Goal: Book appointment/travel/reservation

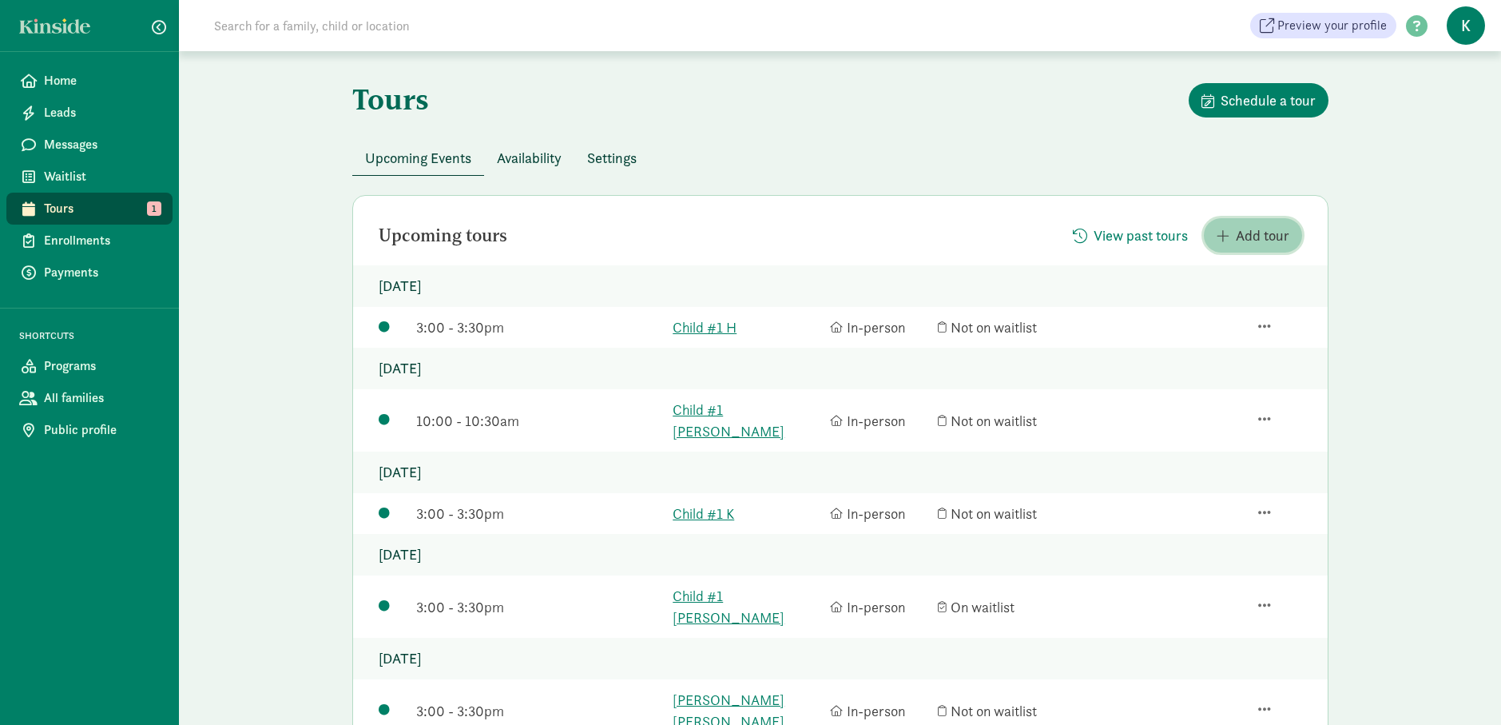
click at [1246, 244] on span "Add tour" at bounding box center [1263, 235] width 54 height 22
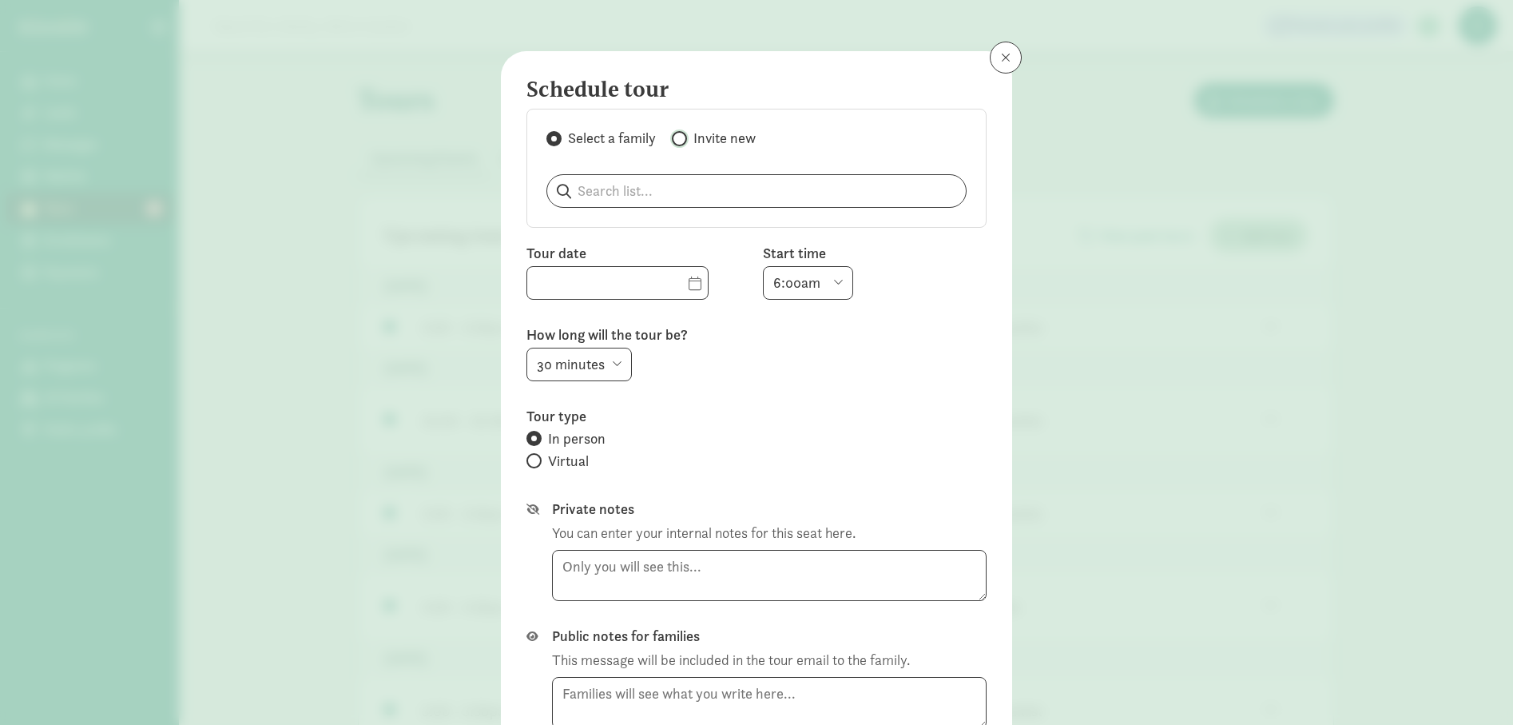
click at [673, 139] on input "Invite new" at bounding box center [677, 138] width 10 height 10
radio input "true"
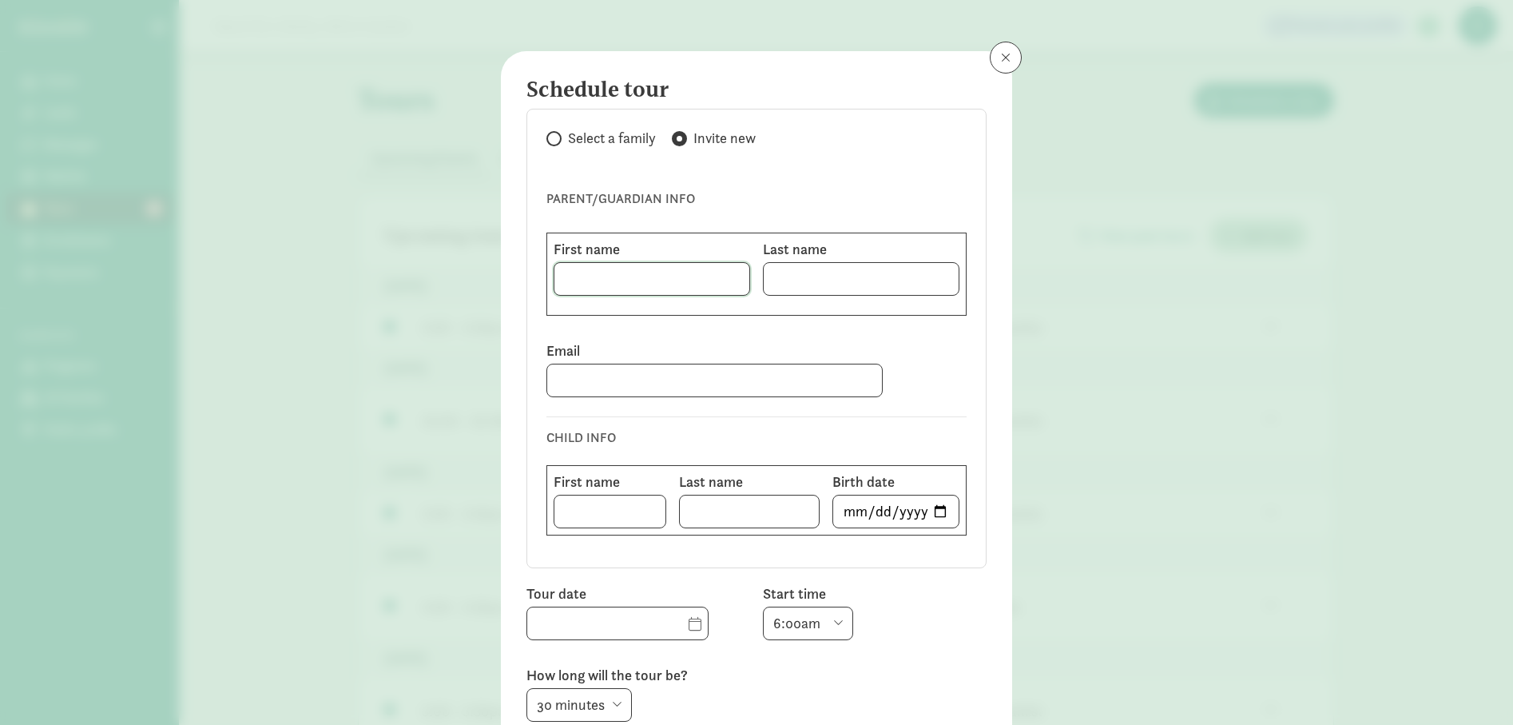
click at [603, 272] on input at bounding box center [651, 279] width 195 height 32
type input "Grace"
type input "Kuria"
type input "[EMAIL_ADDRESS][DOMAIN_NAME]"
type input "Child #1"
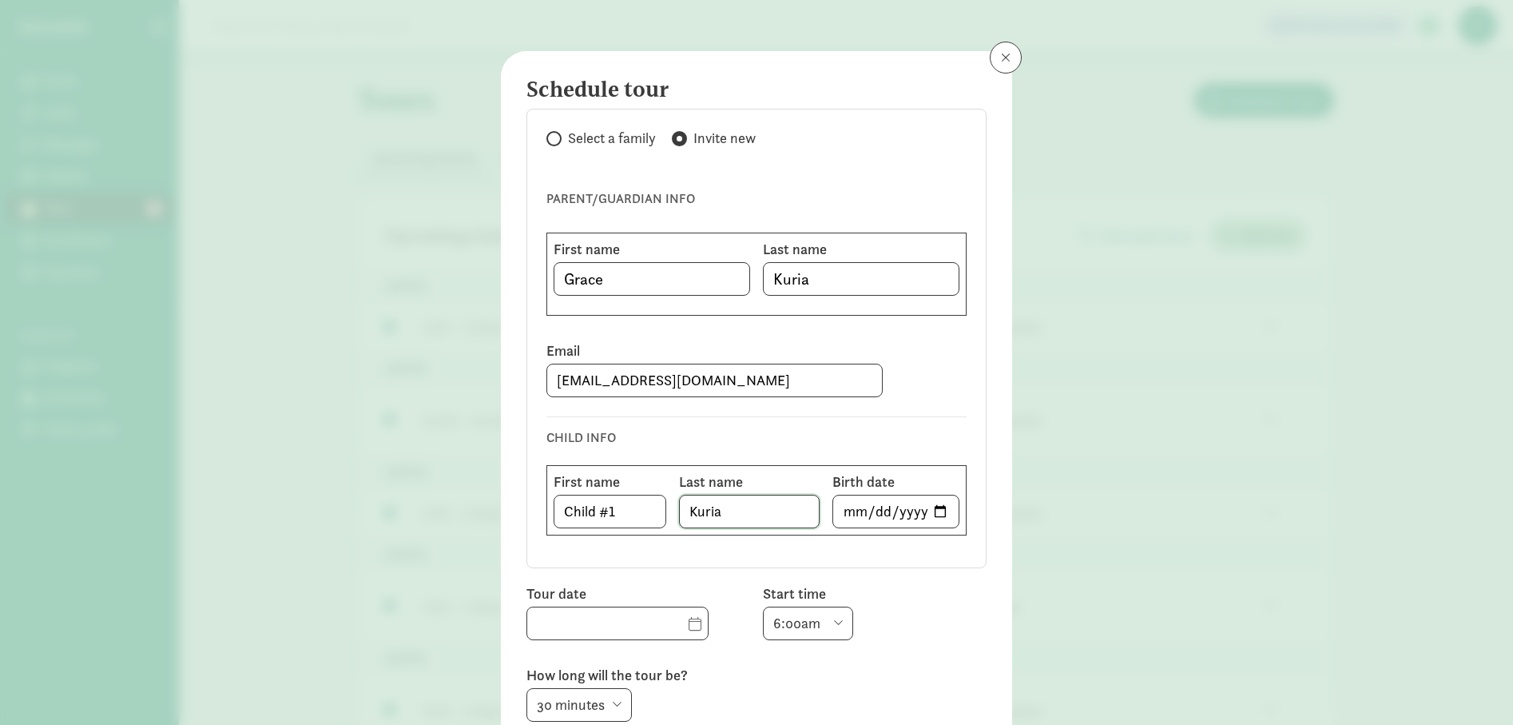
type input "Kuria"
type input "[DATE]"
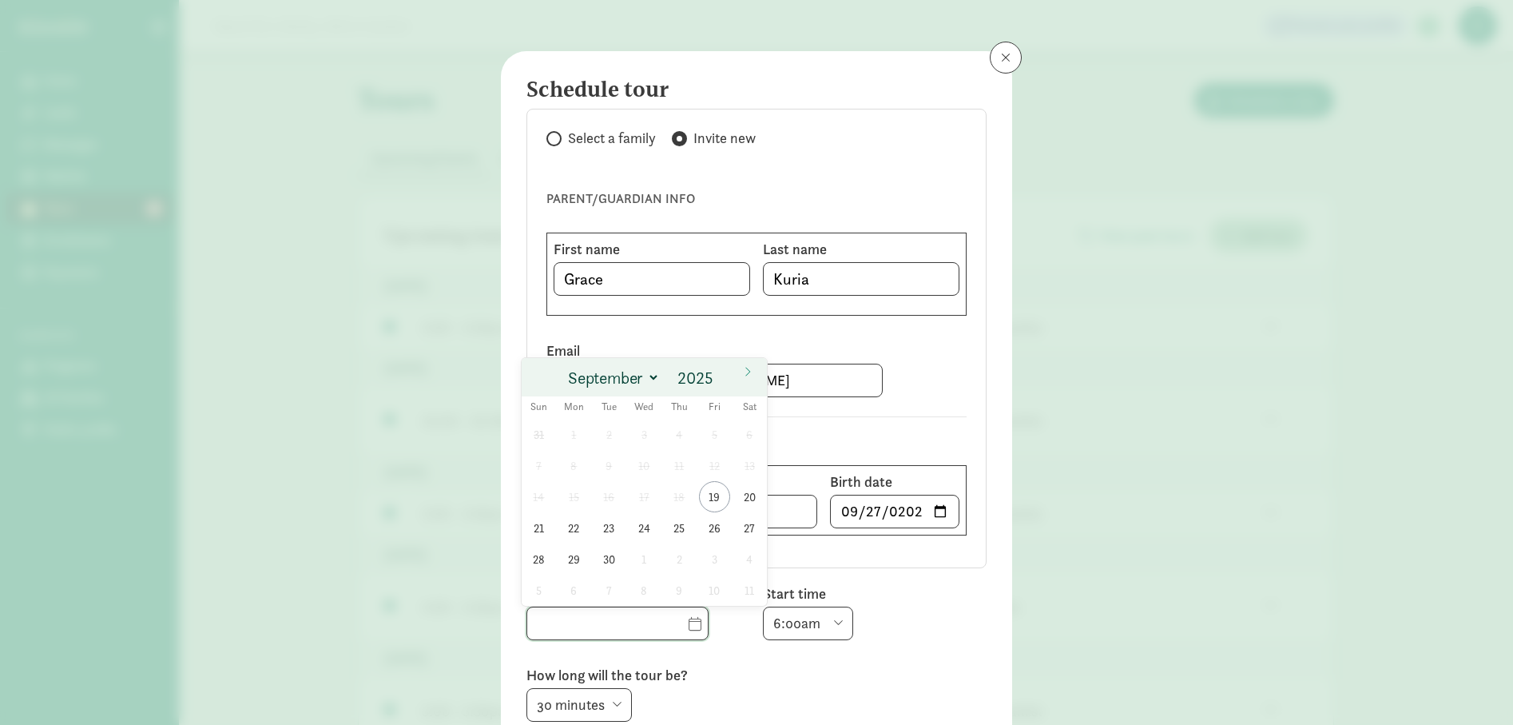
click at [671, 626] on input "text" at bounding box center [617, 623] width 181 height 32
click at [603, 526] on span "23" at bounding box center [609, 527] width 31 height 31
type input "[DATE]"
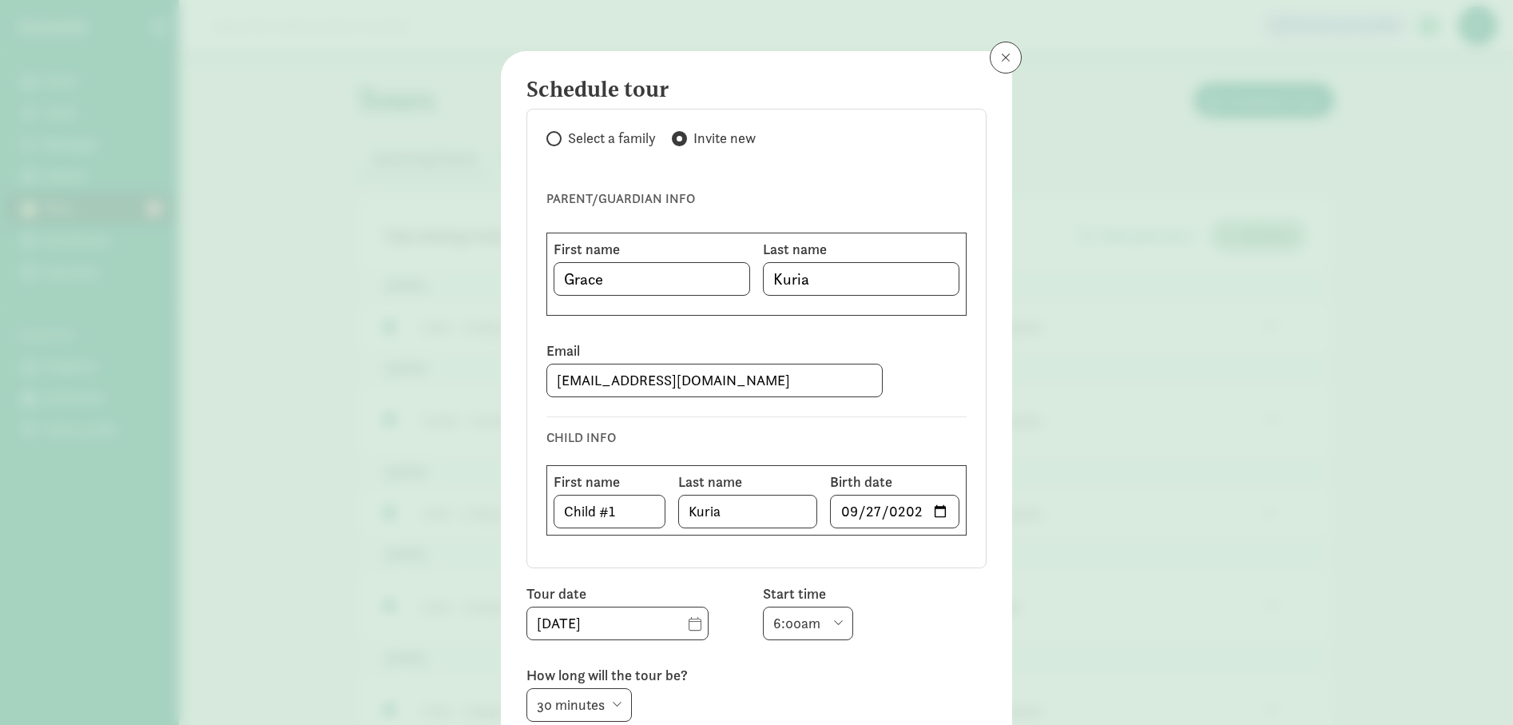
click at [826, 614] on select "6:00am 6:30am 7:00am 7:30am 8:00am 8:30am 9:00am 9:30am 10:00am 10:30am 11:00am…" at bounding box center [808, 623] width 90 height 34
select select "10:00am"
click at [763, 606] on select "6:00am 6:30am 7:00am 7:30am 8:00am 8:30am 9:00am 9:30am 10:00am 10:30am 11:00am…" at bounding box center [808, 623] width 90 height 34
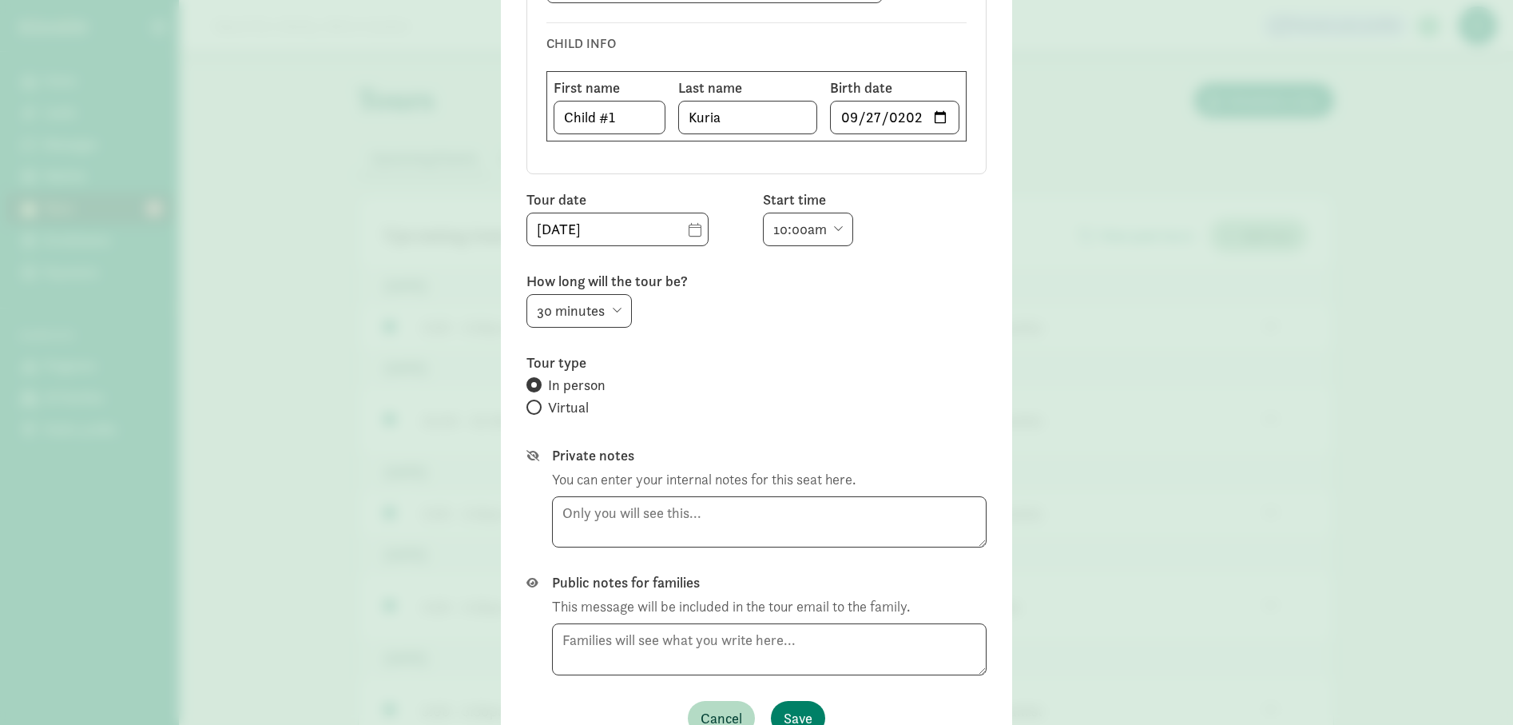
scroll to position [399, 0]
click at [711, 643] on textarea at bounding box center [769, 644] width 435 height 52
type textarea "I"
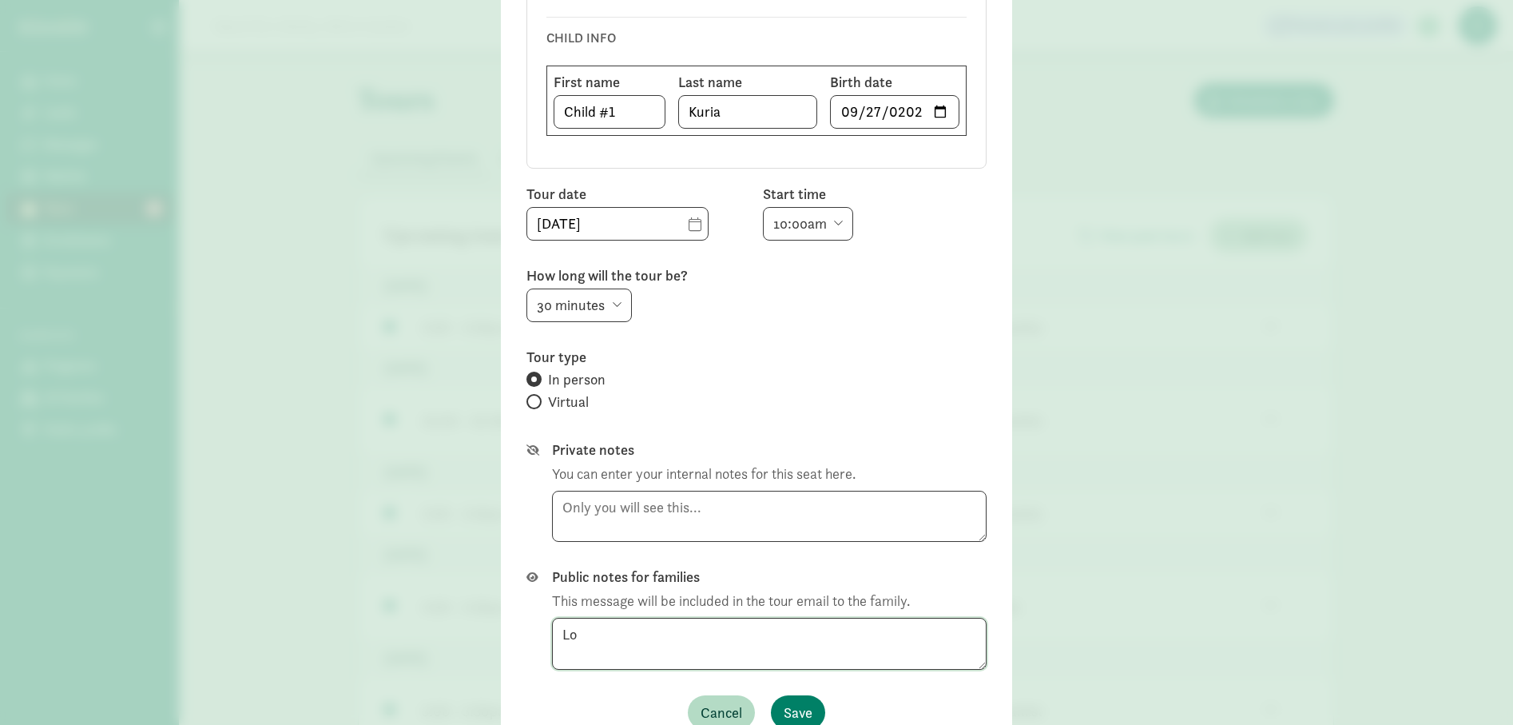
type textarea "L"
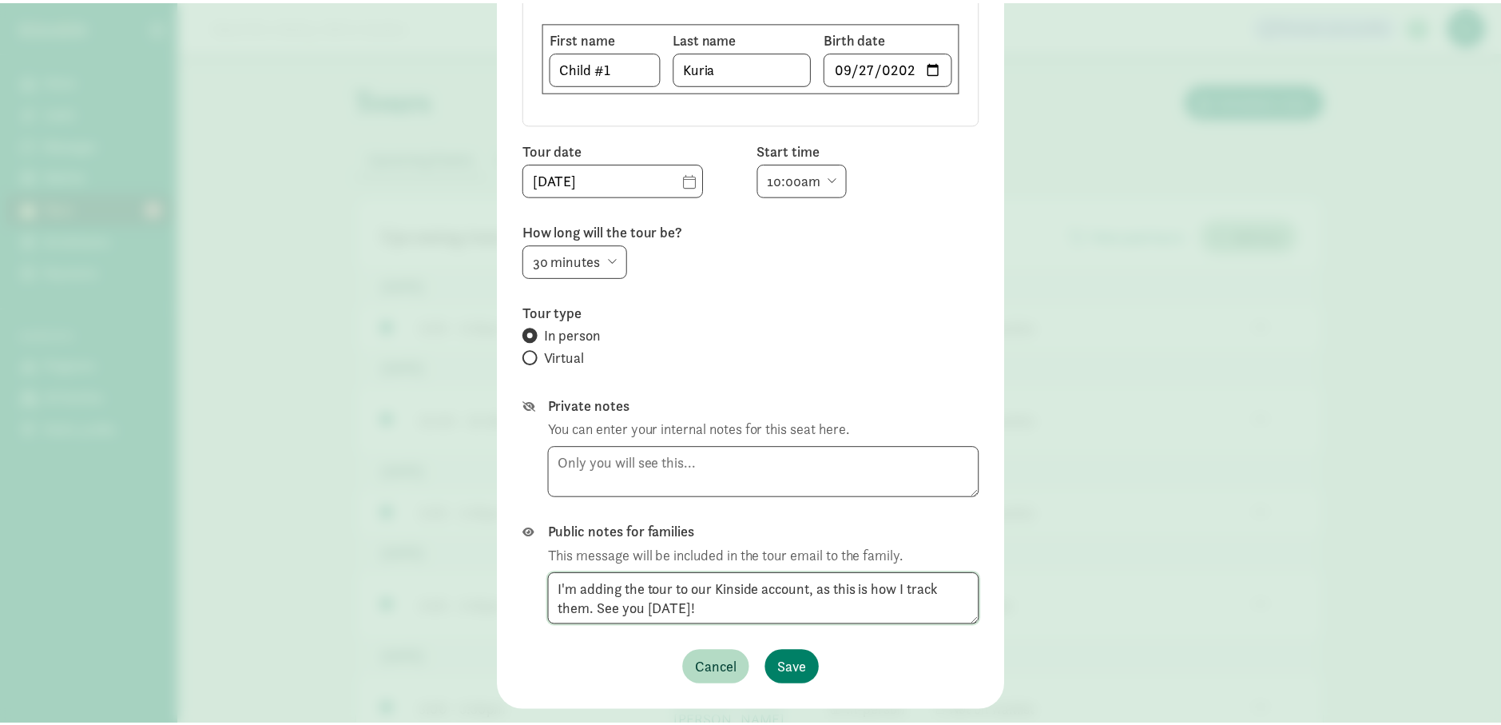
scroll to position [481, 0]
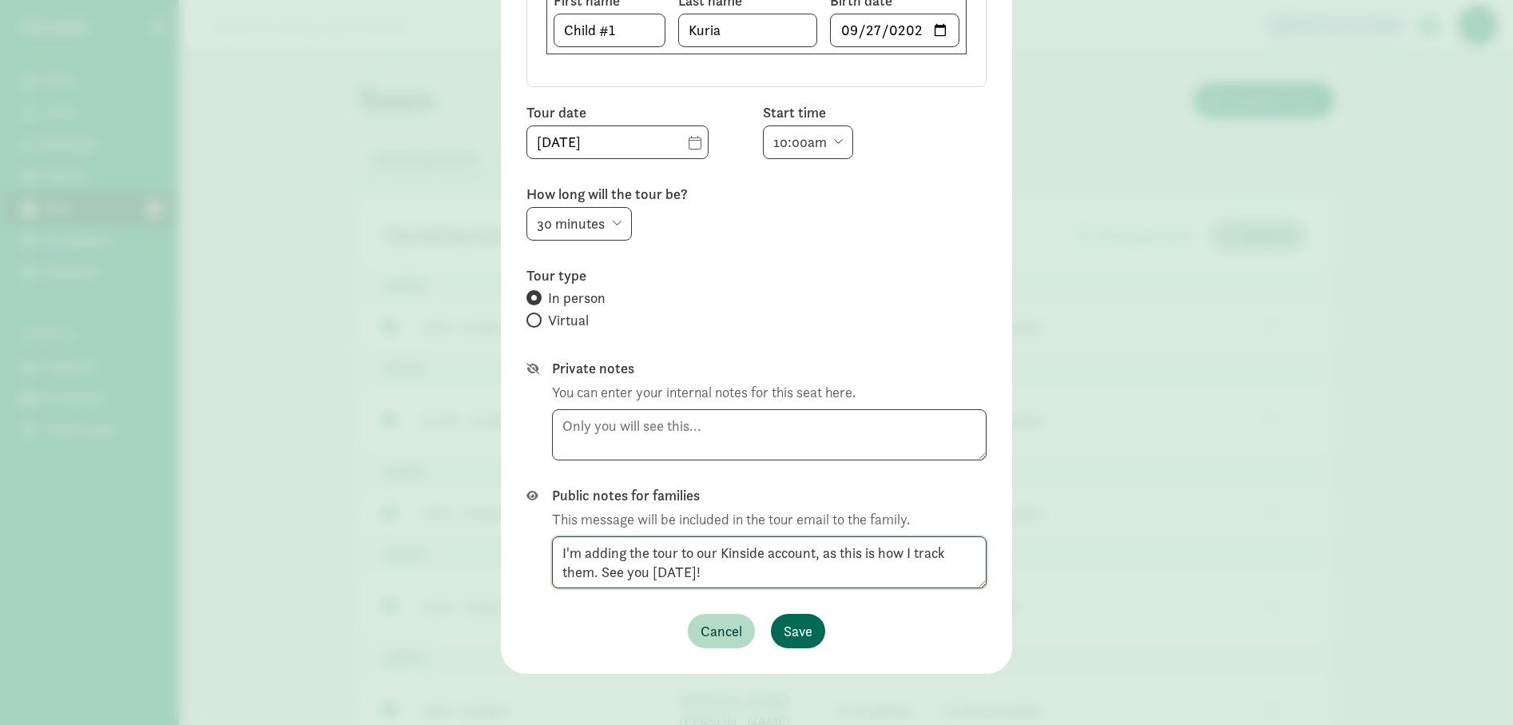
type textarea "I'm adding the tour to our Kinside account, as this is how I track them. See yo…"
click at [793, 630] on span "Save" at bounding box center [798, 631] width 29 height 22
